Goal: Task Accomplishment & Management: Complete application form

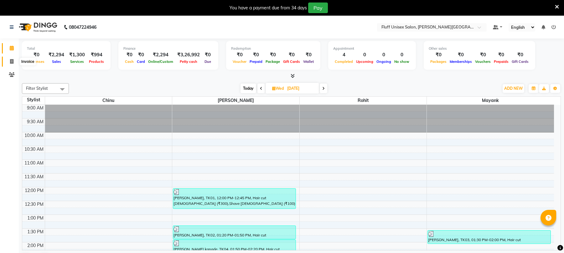
drag, startPoint x: 0, startPoint y: 0, endPoint x: 13, endPoint y: 44, distance: 45.8
click at [13, 59] on icon at bounding box center [11, 61] width 3 height 5
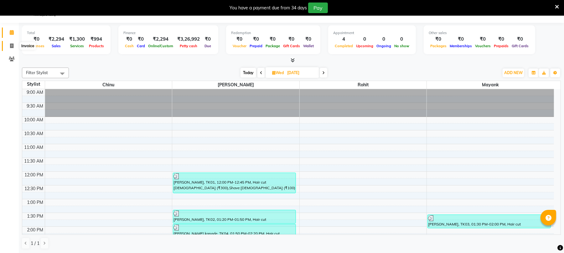
select select "service"
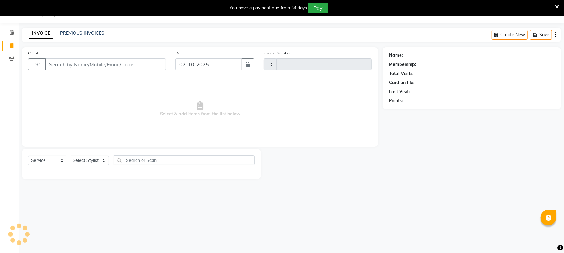
click at [48, 66] on input "Client" at bounding box center [105, 65] width 121 height 12
type input "2605"
select select "32"
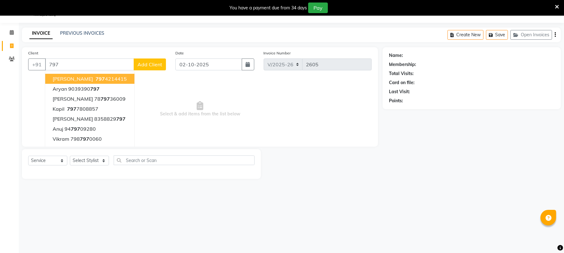
click at [90, 62] on input "797" at bounding box center [89, 65] width 89 height 12
click at [94, 64] on input "797" at bounding box center [89, 65] width 89 height 12
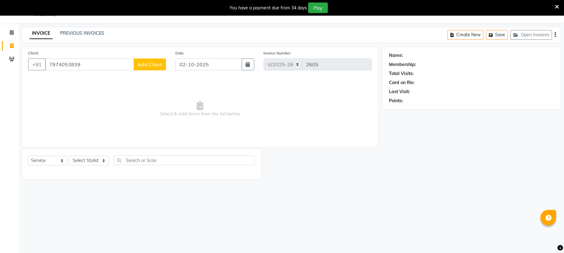
type input "7974053839"
click at [152, 67] on span "Add Client" at bounding box center [149, 64] width 25 height 6
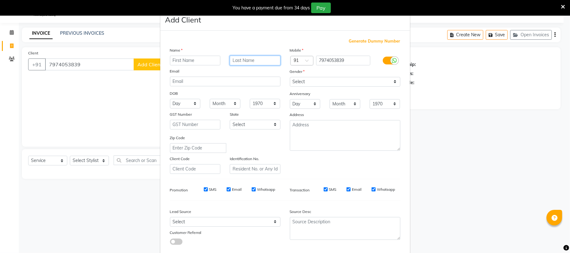
click at [242, 64] on input "text" at bounding box center [255, 61] width 51 height 10
type input "mam"
click at [186, 61] on input "text" at bounding box center [195, 61] width 51 height 10
type input "gita"
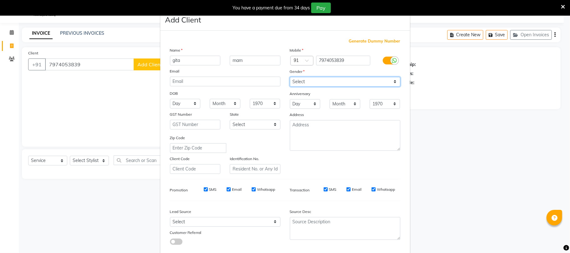
click at [303, 79] on select "Select [DEMOGRAPHIC_DATA] [DEMOGRAPHIC_DATA] Other Prefer Not To Say" at bounding box center [345, 82] width 111 height 10
select select "[DEMOGRAPHIC_DATA]"
click at [290, 77] on select "Select [DEMOGRAPHIC_DATA] [DEMOGRAPHIC_DATA] Other Prefer Not To Say" at bounding box center [345, 82] width 111 height 10
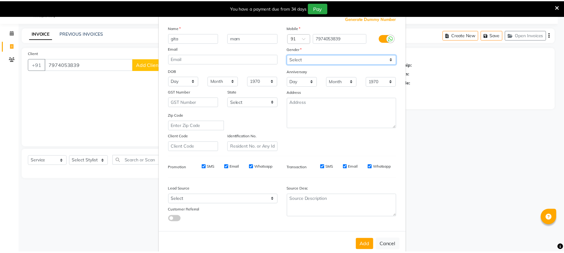
scroll to position [34, 0]
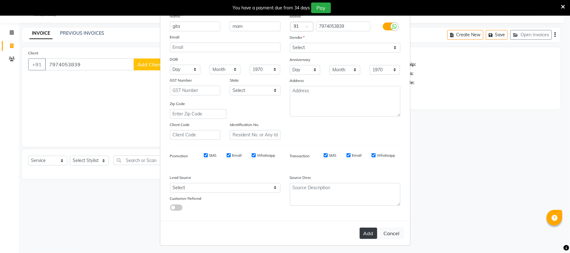
click at [360, 231] on button "Add" at bounding box center [369, 233] width 18 height 11
select select
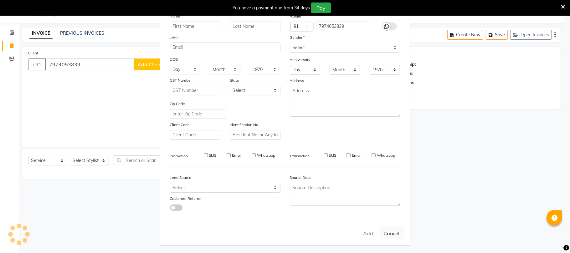
select select
checkbox input "false"
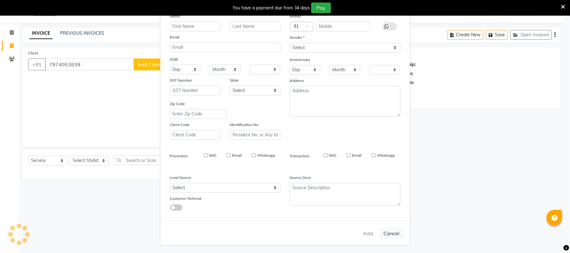
checkbox input "false"
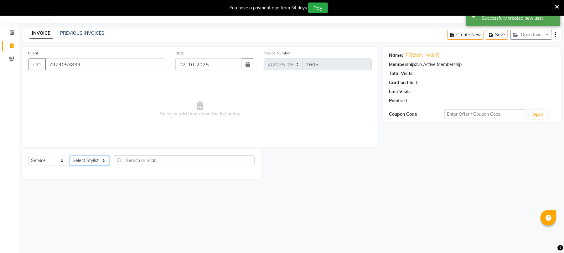
click at [88, 158] on select "Select Stylist Chinu [PERSON_NAME] Reception Rohit" at bounding box center [89, 161] width 39 height 10
click at [70, 156] on select "Select Stylist Chinu [PERSON_NAME] Reception Rohit" at bounding box center [89, 161] width 39 height 10
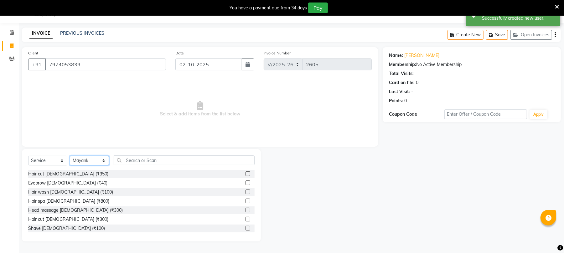
click at [85, 162] on select "Select Stylist Chinu [PERSON_NAME] Reception Rohit" at bounding box center [89, 161] width 39 height 10
select select "32299"
click at [70, 156] on select "Select Stylist Chinu [PERSON_NAME] Reception Rohit" at bounding box center [89, 161] width 39 height 10
click at [245, 172] on label at bounding box center [247, 174] width 5 height 5
click at [245, 172] on input "checkbox" at bounding box center [247, 174] width 4 height 4
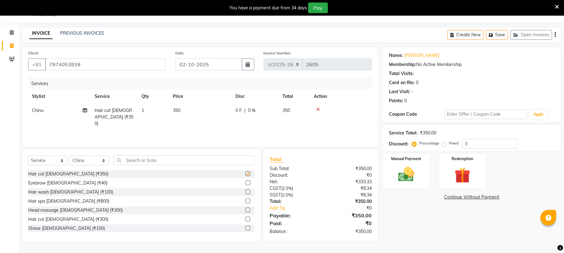
checkbox input "false"
click at [187, 113] on td "350" at bounding box center [200, 117] width 63 height 27
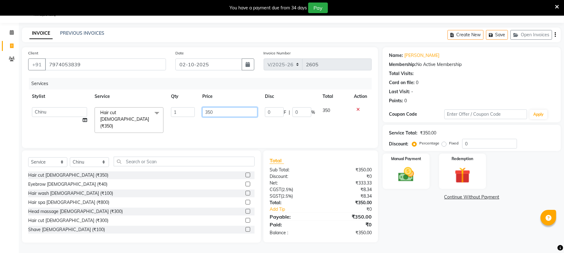
click at [244, 116] on input "350" at bounding box center [229, 112] width 55 height 10
type input "3"
type input "770"
click at [401, 169] on img at bounding box center [406, 174] width 27 height 19
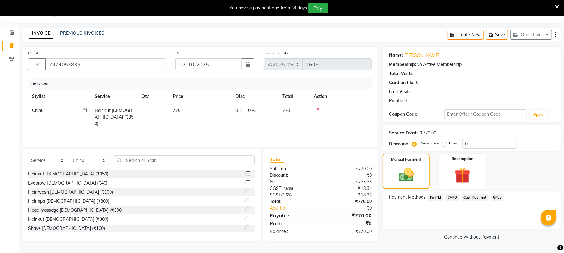
click at [436, 196] on span "PayTM" at bounding box center [435, 197] width 15 height 7
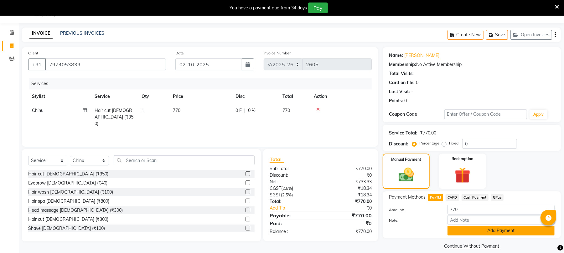
click at [500, 231] on button "Add Payment" at bounding box center [500, 231] width 107 height 10
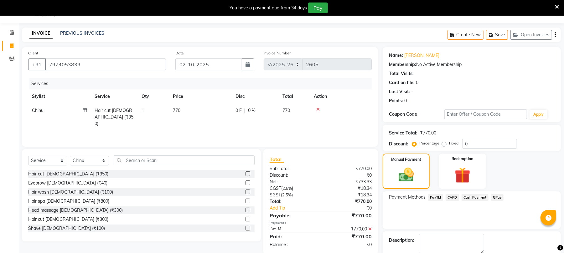
scroll to position [49, 0]
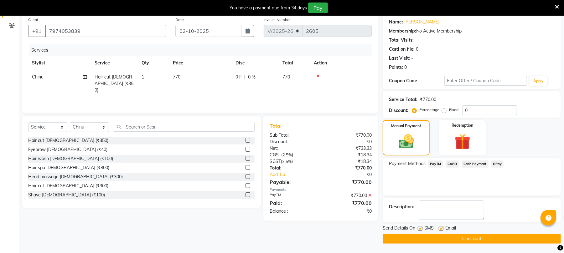
click at [491, 238] on button "Checkout" at bounding box center [472, 239] width 178 height 10
